Goal: Information Seeking & Learning: Learn about a topic

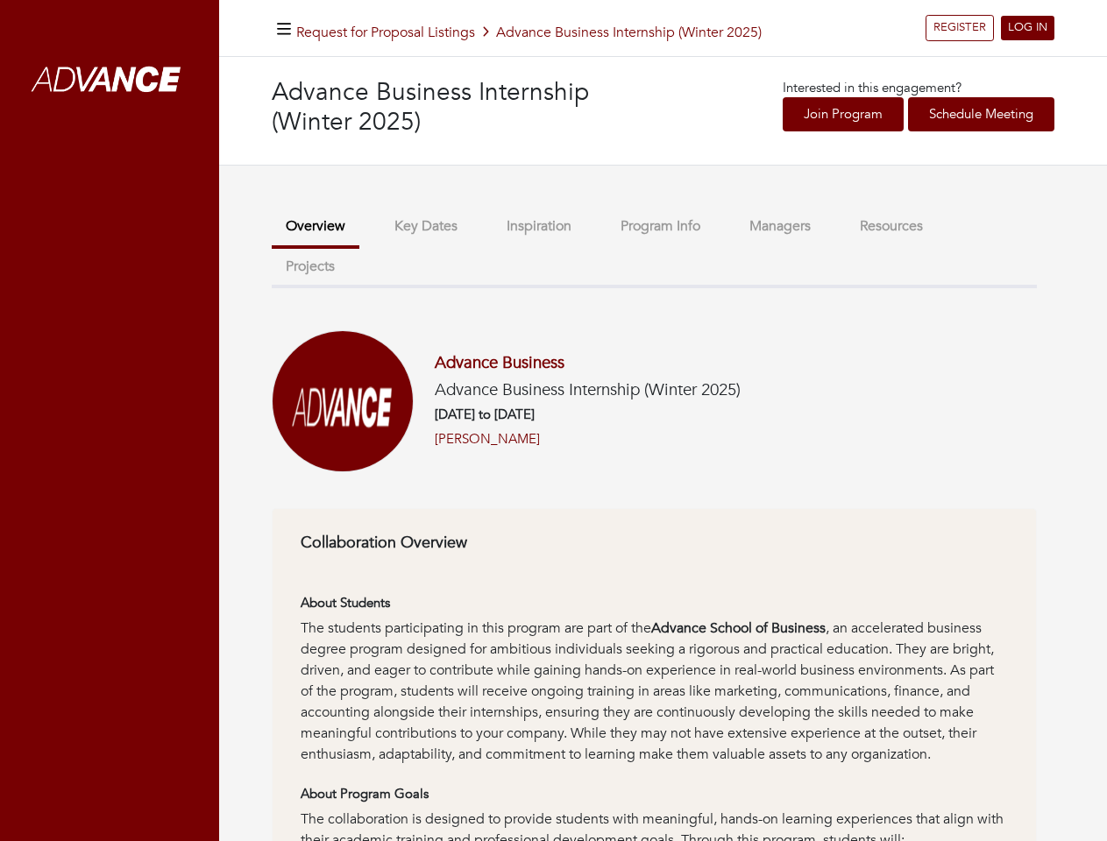
click at [553, 421] on h6 "[DATE] to [DATE]" at bounding box center [588, 415] width 306 height 16
click at [284, 28] on icon "button" at bounding box center [284, 29] width 14 height 17
